Goal: Register for event/course: Sign up to attend an event or enroll in a course

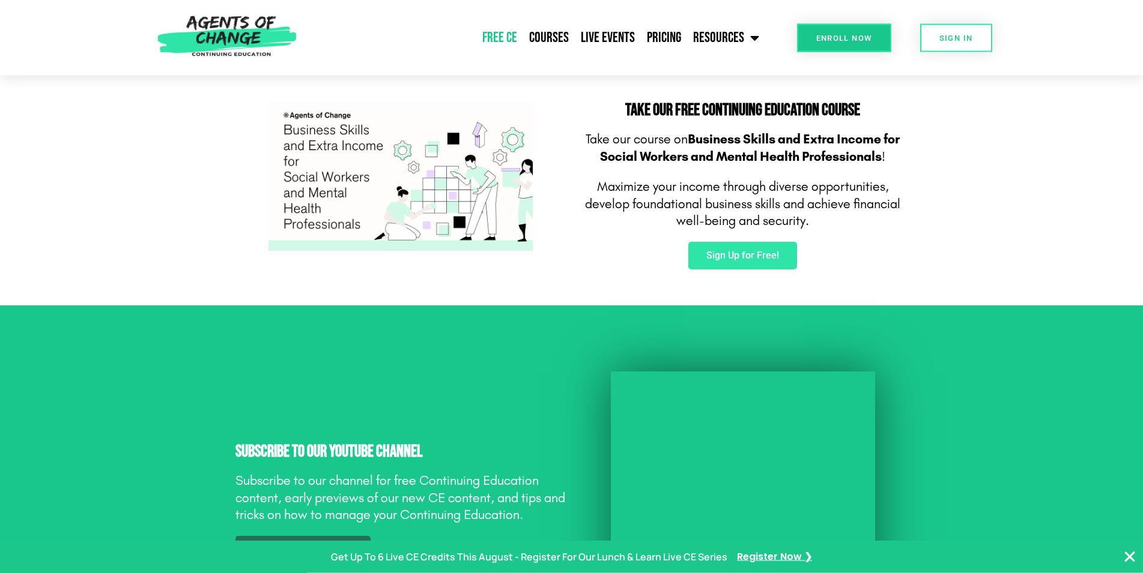
scroll to position [776, 0]
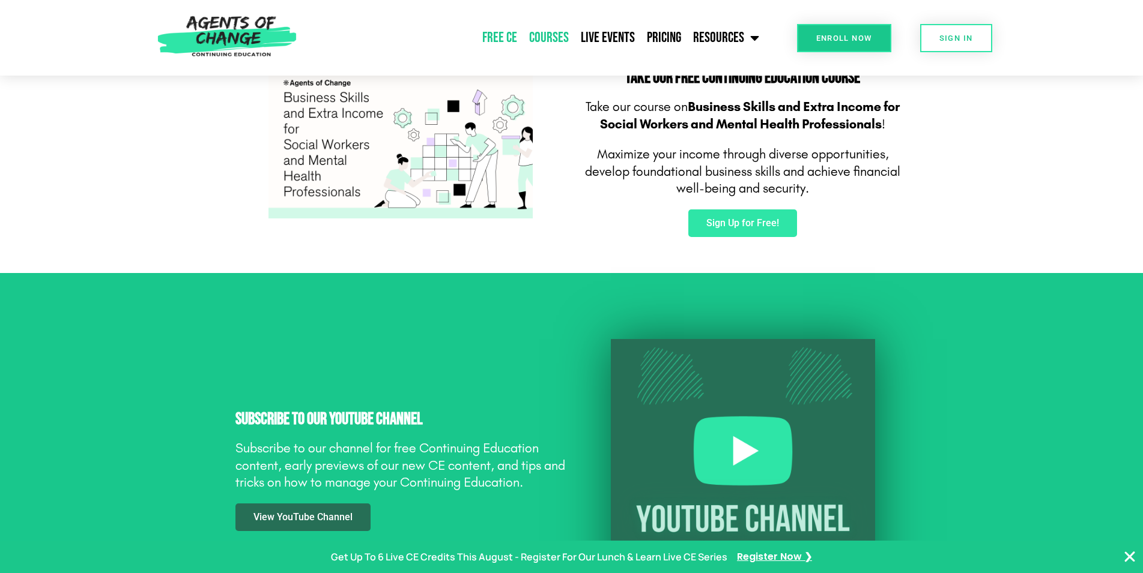
click at [549, 38] on link "Courses" at bounding box center [549, 38] width 52 height 30
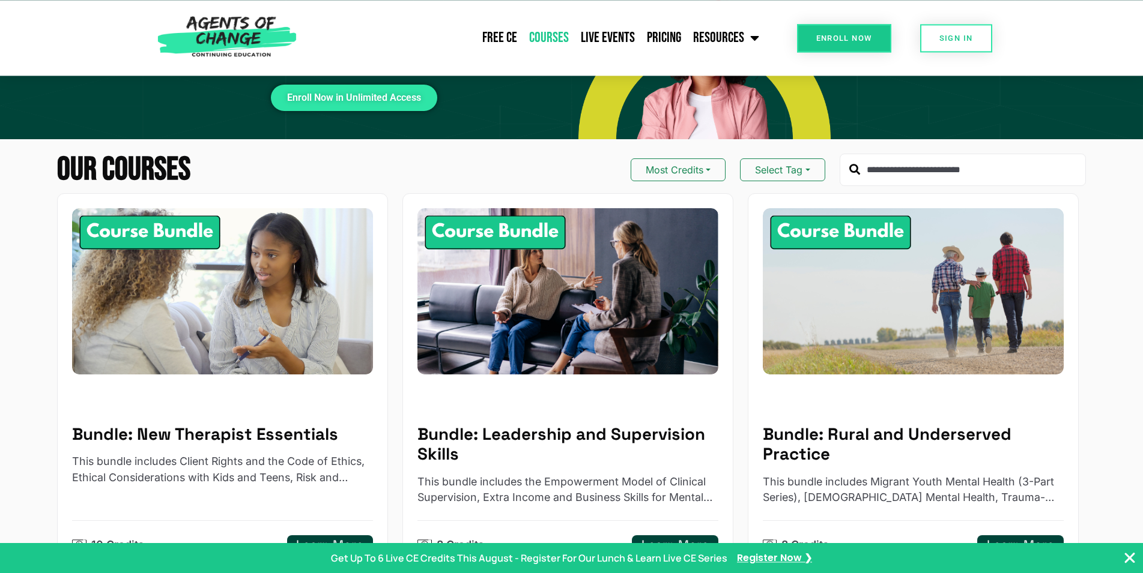
scroll to position [61, 0]
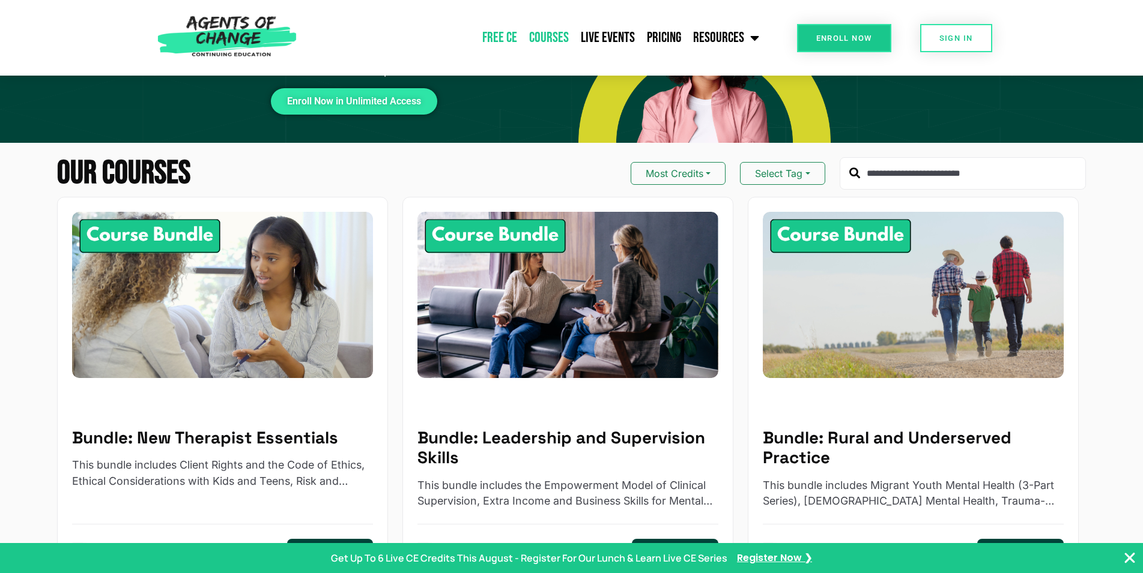
click at [506, 38] on link "Free CE" at bounding box center [499, 38] width 47 height 30
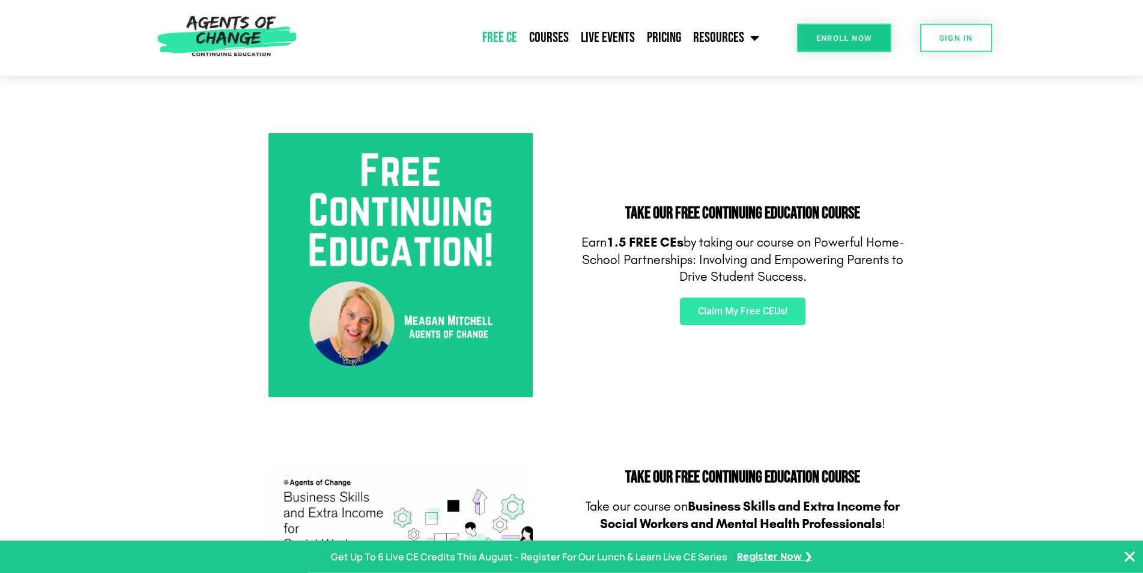
scroll to position [388, 0]
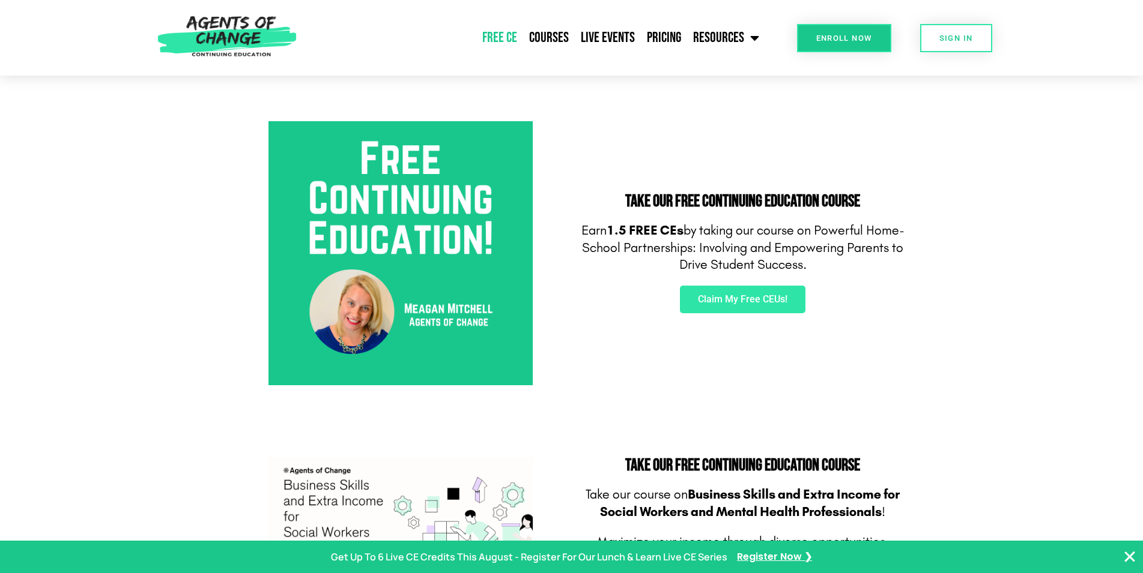
click at [442, 325] on img at bounding box center [400, 253] width 264 height 264
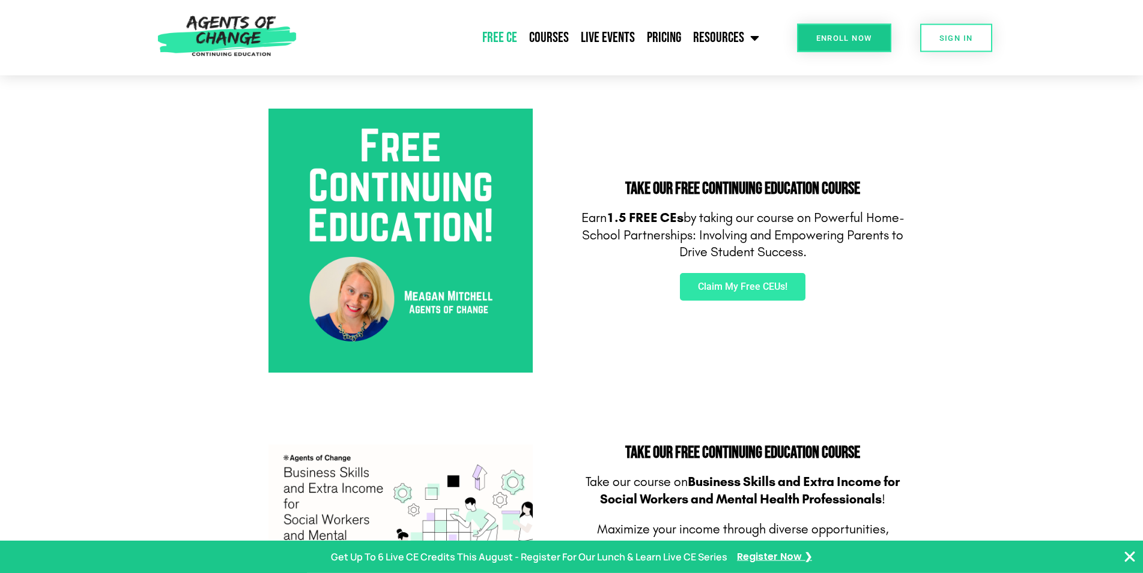
scroll to position [408, 0]
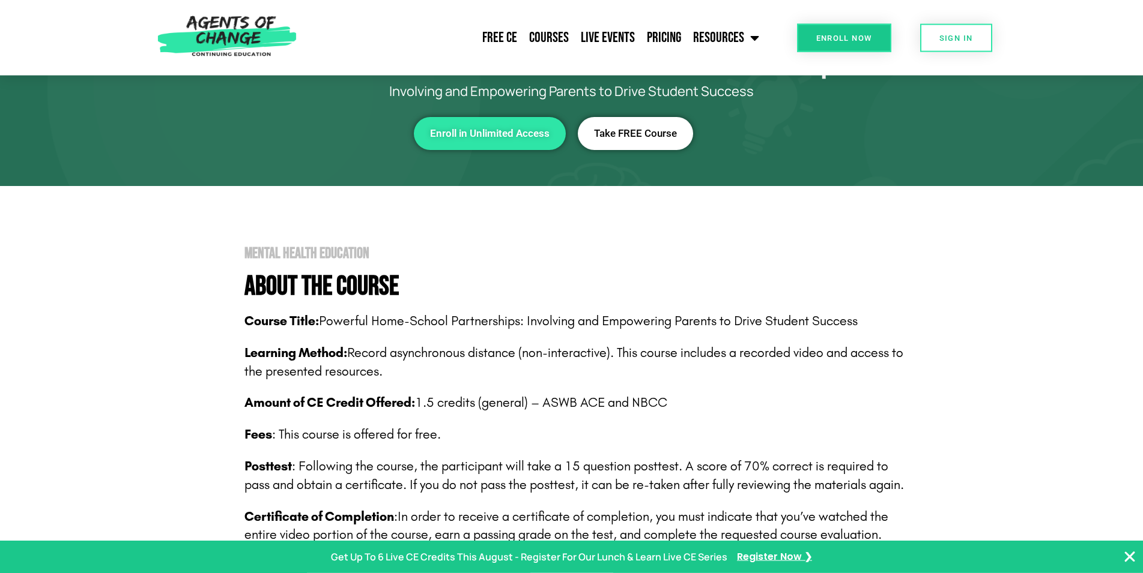
scroll to position [73, 0]
